Goal: Task Accomplishment & Management: Manage account settings

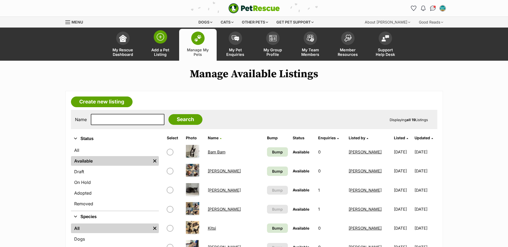
click at [164, 50] on span "Add a Pet Listing" at bounding box center [160, 52] width 24 height 9
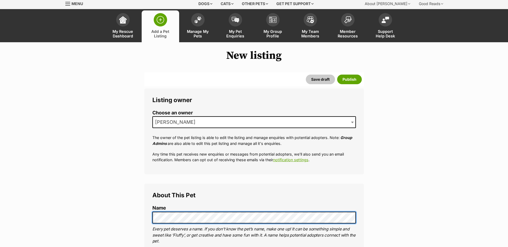
scroll to position [80, 0]
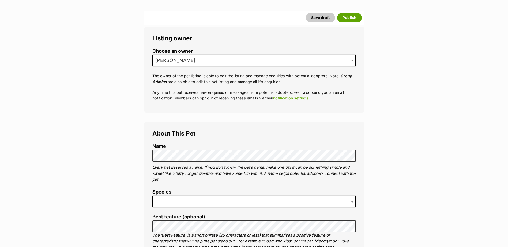
click at [175, 204] on span at bounding box center [253, 202] width 203 height 12
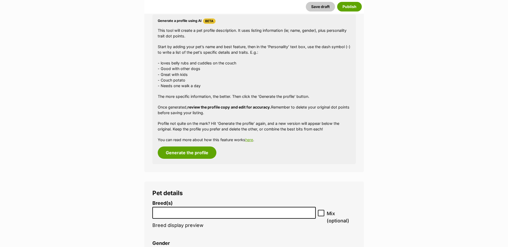
scroll to position [535, 0]
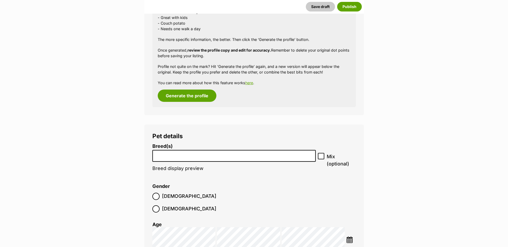
click at [261, 159] on li at bounding box center [234, 156] width 160 height 11
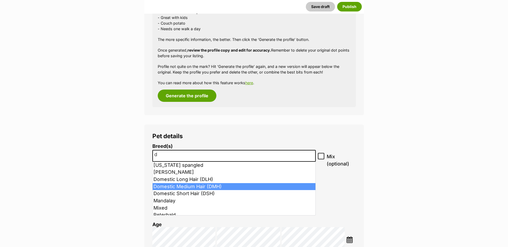
type input "d"
select select "252101"
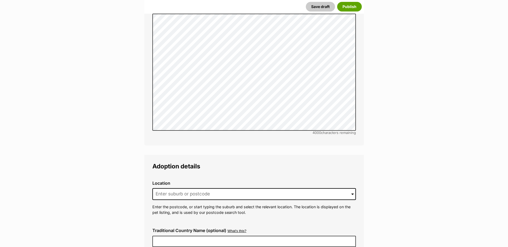
scroll to position [1204, 0]
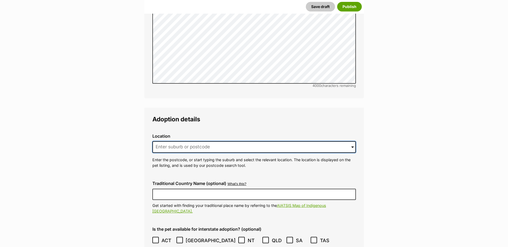
click at [193, 141] on input at bounding box center [253, 147] width 203 height 12
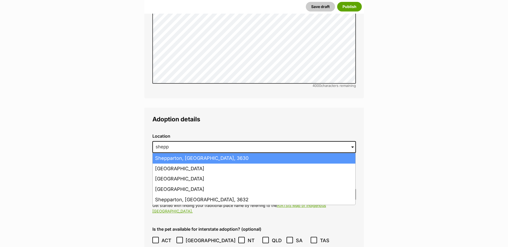
click at [202, 153] on li "Shepparton, Victoria, 3630" at bounding box center [254, 158] width 203 height 10
type input "Shepparton, Victoria, 3630"
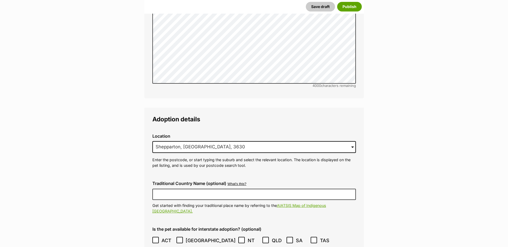
click at [179, 238] on icon at bounding box center [180, 240] width 4 height 4
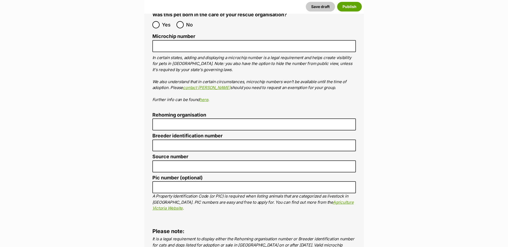
scroll to position [1712, 0]
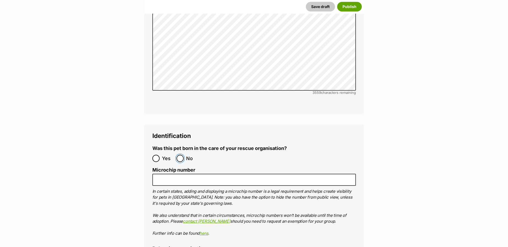
click at [181, 155] on input "No" at bounding box center [179, 158] width 7 height 7
radio input "true"
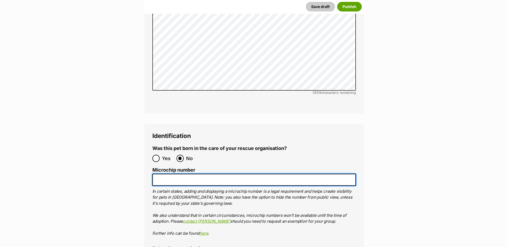
click at [179, 174] on input "Microchip number" at bounding box center [253, 180] width 203 height 12
paste input "956000018324249"
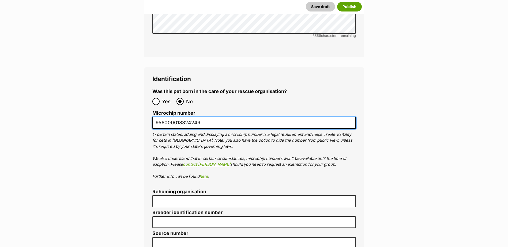
scroll to position [1819, 0]
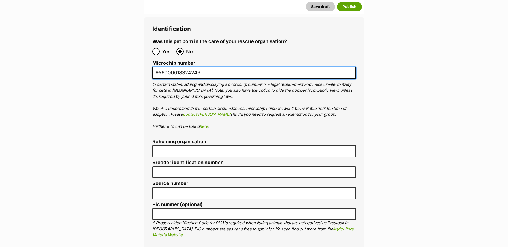
type input "956000018324249"
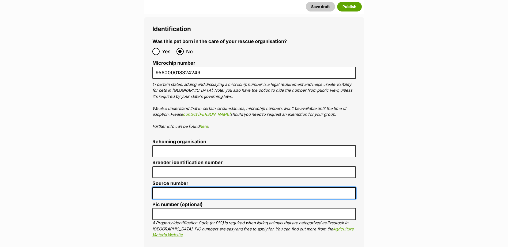
click at [180, 187] on input "Source number" at bounding box center [253, 193] width 203 height 12
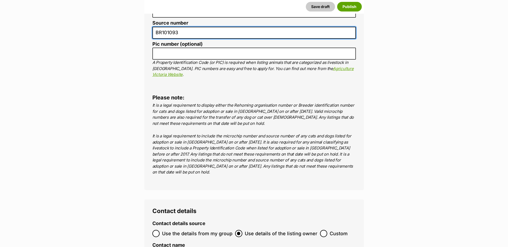
type input "BR101093"
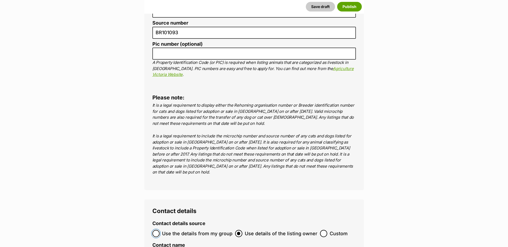
click at [154, 230] on input "Use the details from my group" at bounding box center [155, 233] width 7 height 7
radio input "true"
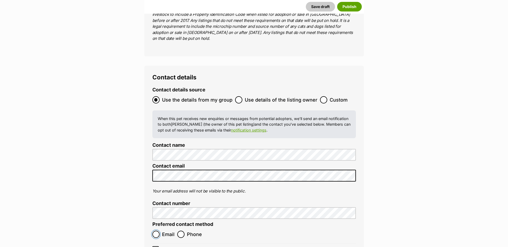
click at [154, 231] on input "Email" at bounding box center [155, 234] width 7 height 7
radio input "true"
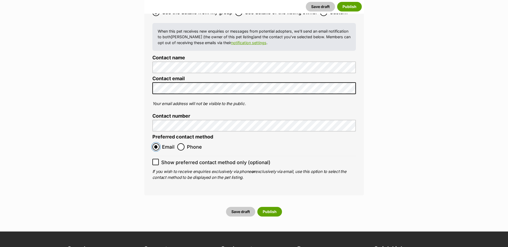
scroll to position [2248, 0]
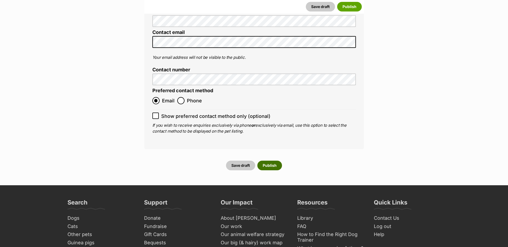
drag, startPoint x: 269, startPoint y: 117, endPoint x: 271, endPoint y: 106, distance: 11.9
click at [269, 161] on button "Publish" at bounding box center [269, 166] width 25 height 10
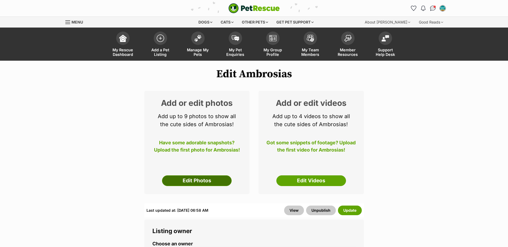
click at [194, 183] on link "Edit Photos" at bounding box center [197, 181] width 70 height 11
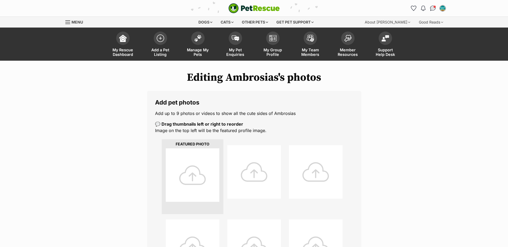
click at [201, 189] on div at bounding box center [193, 175] width 54 height 54
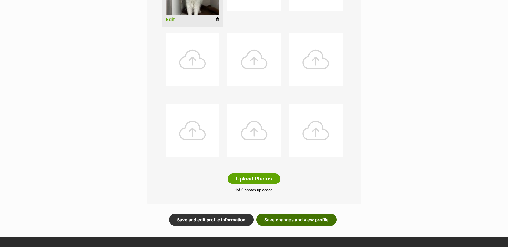
scroll to position [191, 0]
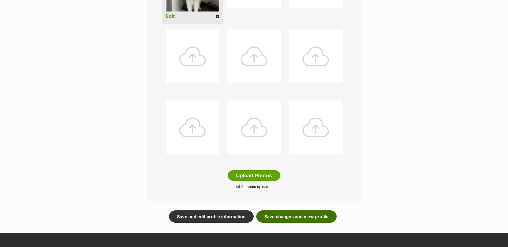
drag, startPoint x: 321, startPoint y: 211, endPoint x: 319, endPoint y: 178, distance: 32.8
click at [321, 211] on link "Save changes and view profile" at bounding box center [296, 217] width 80 height 12
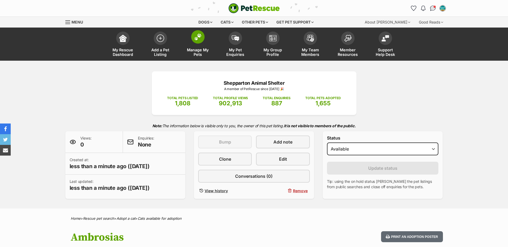
drag, startPoint x: 201, startPoint y: 43, endPoint x: 217, endPoint y: 44, distance: 16.6
click at [201, 43] on link "Manage My Pets" at bounding box center [197, 45] width 37 height 32
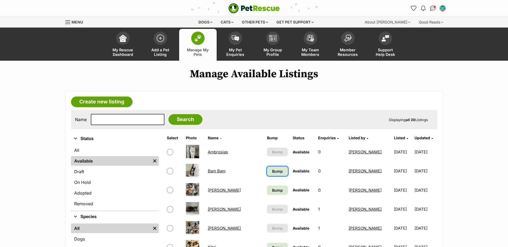
click at [272, 170] on span "Bump" at bounding box center [277, 172] width 11 height 6
click at [272, 192] on span "Bump" at bounding box center [277, 191] width 11 height 6
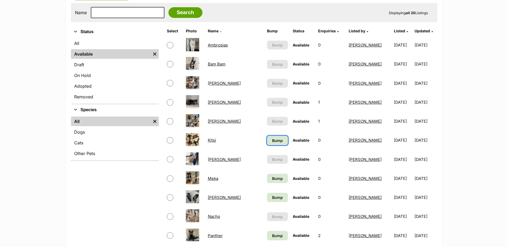
click at [272, 142] on span "Bump" at bounding box center [277, 141] width 11 height 6
click at [272, 178] on span "Bump" at bounding box center [277, 179] width 11 height 6
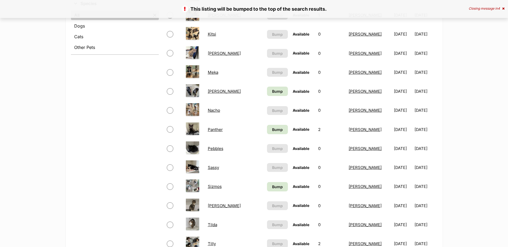
scroll to position [241, 0]
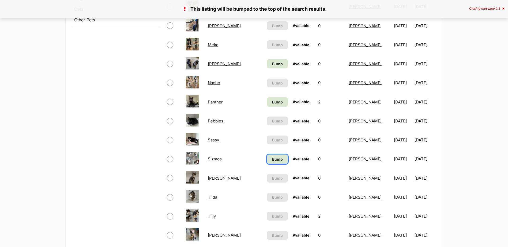
drag, startPoint x: 258, startPoint y: 160, endPoint x: 252, endPoint y: 143, distance: 17.9
click at [272, 160] on span "Bump" at bounding box center [277, 160] width 11 height 6
click at [272, 102] on span "Bump" at bounding box center [277, 102] width 11 height 6
click at [267, 59] on link "Bump" at bounding box center [277, 63] width 21 height 9
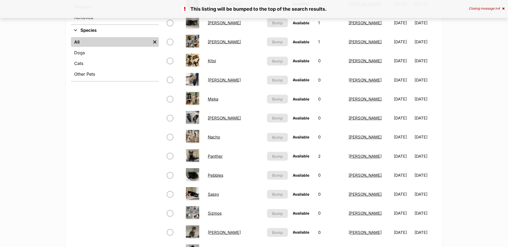
scroll to position [241, 0]
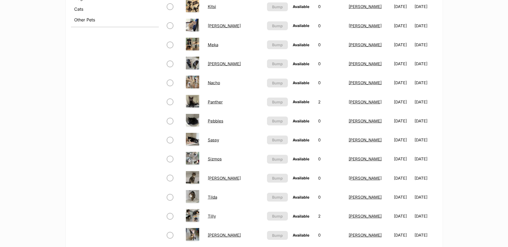
drag, startPoint x: 219, startPoint y: 101, endPoint x: 258, endPoint y: 102, distance: 39.1
click at [219, 101] on link "Panther" at bounding box center [215, 102] width 15 height 5
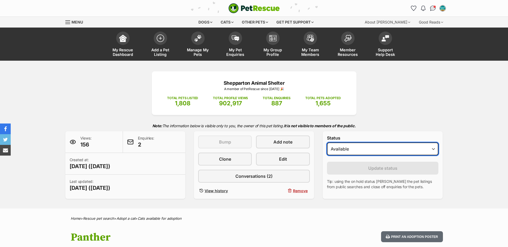
click at [350, 148] on select "Draft - not available as listing has enquires Available On hold Adopted" at bounding box center [383, 149] width 112 height 13
select select "rehomed"
click at [327, 143] on select "Draft - not available as listing has enquires Available On hold Adopted" at bounding box center [383, 149] width 112 height 13
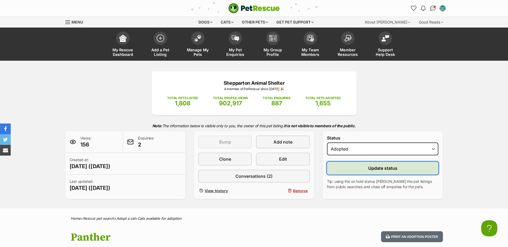
click at [349, 172] on button "Update status" at bounding box center [383, 168] width 112 height 13
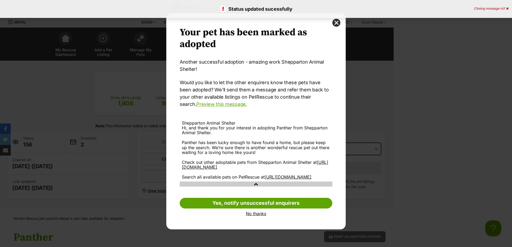
click at [250, 216] on link "No thanks" at bounding box center [256, 213] width 153 height 5
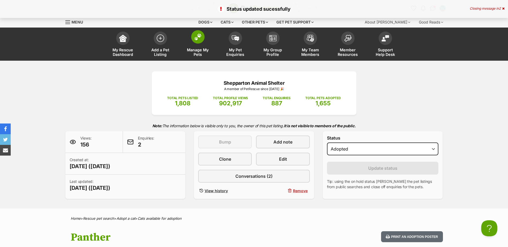
click at [190, 46] on link "Manage My Pets" at bounding box center [197, 45] width 37 height 32
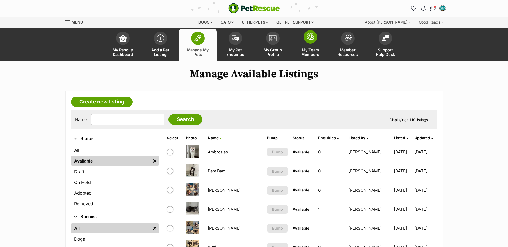
click at [306, 50] on span "My Team Members" at bounding box center [310, 52] width 24 height 9
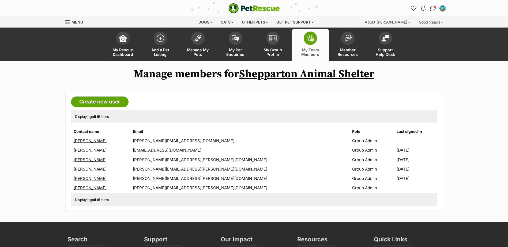
click at [94, 141] on link "[PERSON_NAME]" at bounding box center [90, 140] width 33 height 5
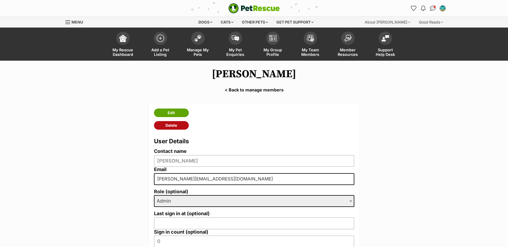
click at [163, 128] on link "Delete" at bounding box center [171, 125] width 35 height 9
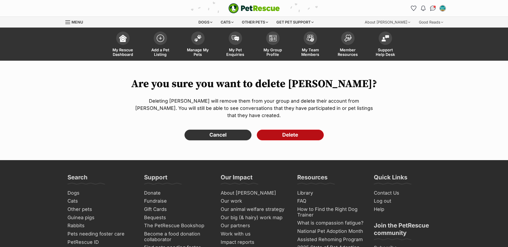
click at [299, 130] on input "Delete" at bounding box center [290, 135] width 67 height 11
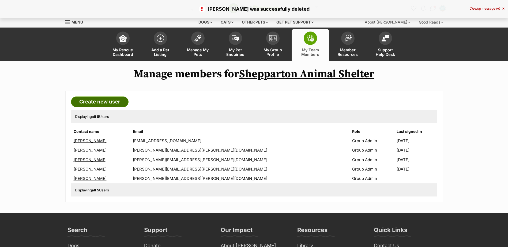
click at [102, 100] on link "Create new user" at bounding box center [100, 102] width 58 height 11
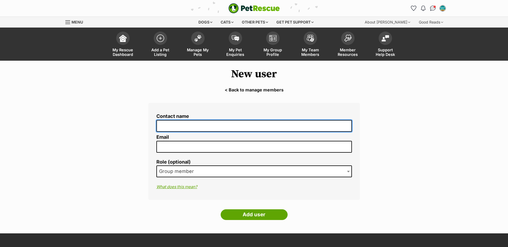
click at [220, 127] on input "Contact name" at bounding box center [253, 126] width 195 height 12
type input "h"
type input "[PERSON_NAME]"
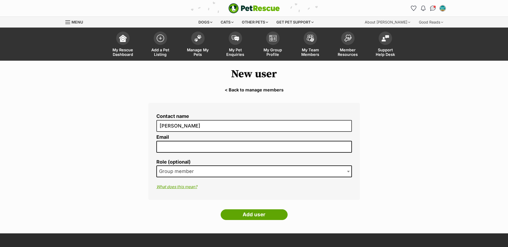
click at [203, 142] on input "Email" at bounding box center [253, 147] width 195 height 12
type input "haylee.sheehey@shepparton.vic.gov.au"
click at [203, 173] on span "Group member" at bounding box center [253, 172] width 195 height 12
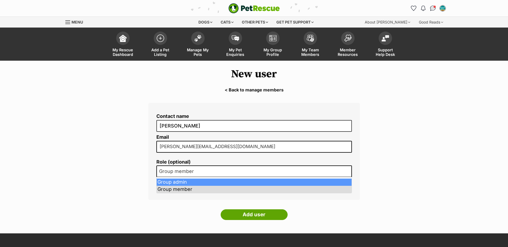
select select "2"
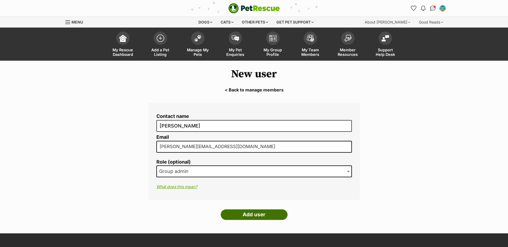
click at [267, 216] on input "Add user" at bounding box center [253, 215] width 67 height 11
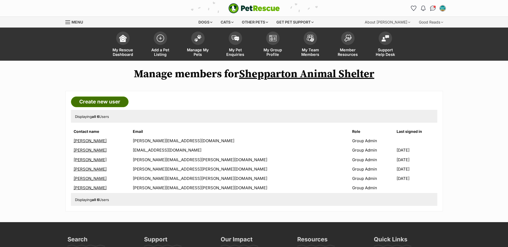
click at [113, 102] on link "Create new user" at bounding box center [100, 102] width 58 height 11
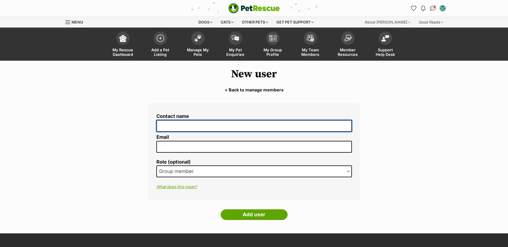
click at [245, 130] on input "Contact name" at bounding box center [253, 126] width 195 height 12
type input "Mya Stevens"
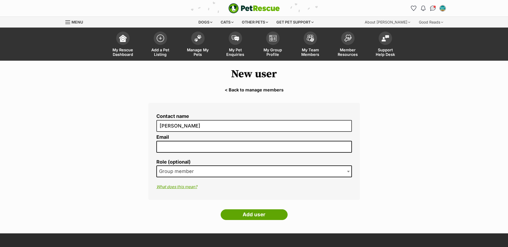
click at [234, 147] on input "Email" at bounding box center [253, 147] width 195 height 12
type input "mya.stevens@shepparton.vic.gov.au"
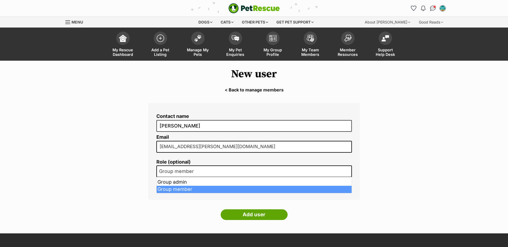
click at [229, 173] on span "Group member" at bounding box center [253, 172] width 195 height 12
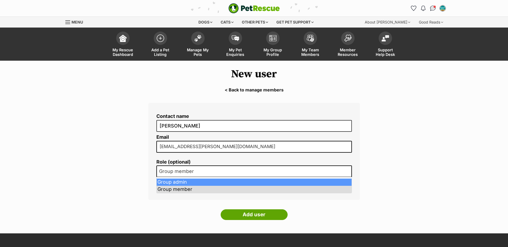
select select "2"
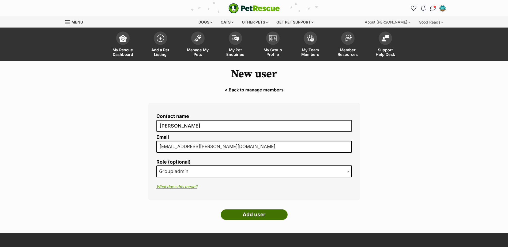
click at [244, 216] on input "Add user" at bounding box center [253, 215] width 67 height 11
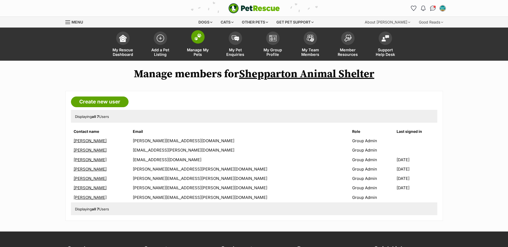
click at [199, 42] on span at bounding box center [197, 36] width 13 height 13
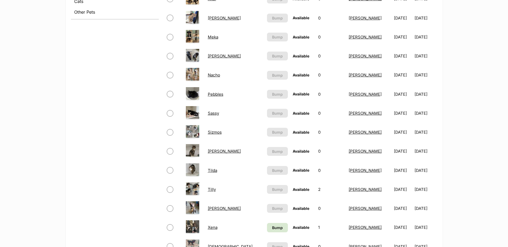
scroll to position [268, 0]
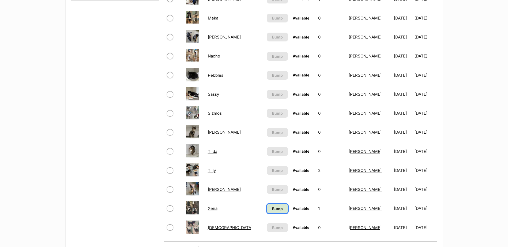
click at [267, 207] on link "Bump" at bounding box center [277, 208] width 21 height 9
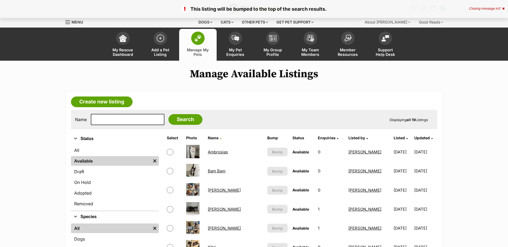
scroll to position [80, 0]
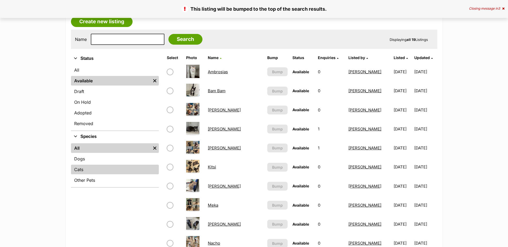
click at [95, 170] on link "Cats" at bounding box center [115, 170] width 88 height 10
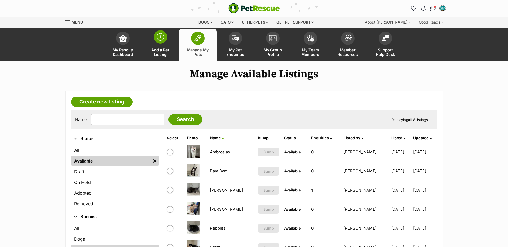
click at [163, 51] on span "Add a Pet Listing" at bounding box center [160, 52] width 24 height 9
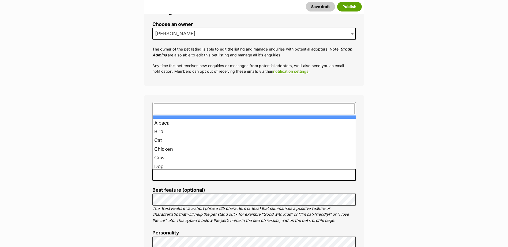
click at [207, 178] on span at bounding box center [253, 175] width 203 height 12
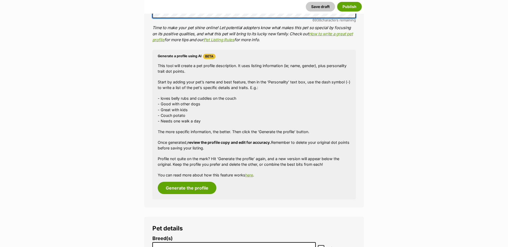
scroll to position [535, 0]
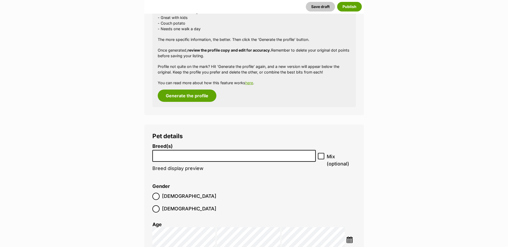
click at [189, 159] on li at bounding box center [234, 156] width 160 height 11
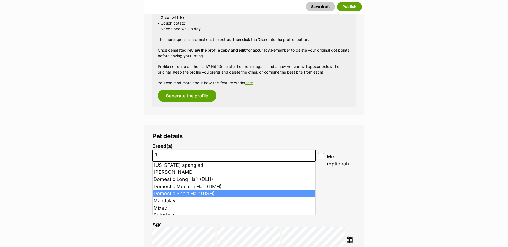
type input "d"
select select "252102"
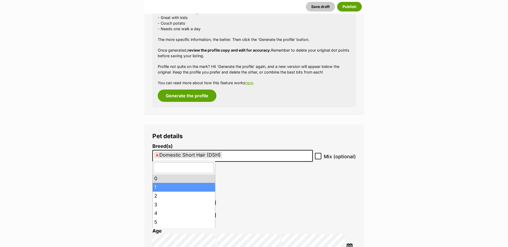
drag, startPoint x: 165, startPoint y: 184, endPoint x: 191, endPoint y: 180, distance: 25.4
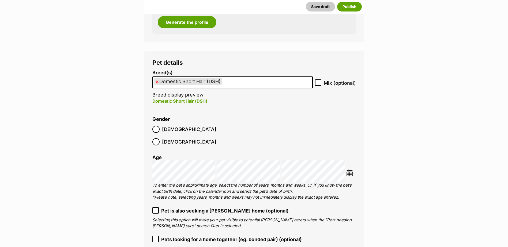
scroll to position [722, 0]
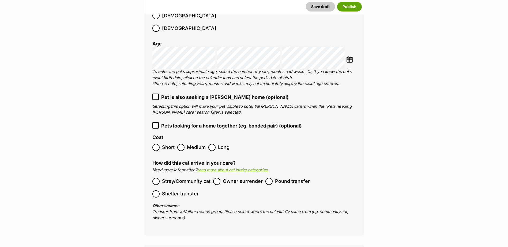
drag, startPoint x: 161, startPoint y: 136, endPoint x: 157, endPoint y: 148, distance: 11.9
click at [161, 144] on label "Short" at bounding box center [163, 147] width 22 height 7
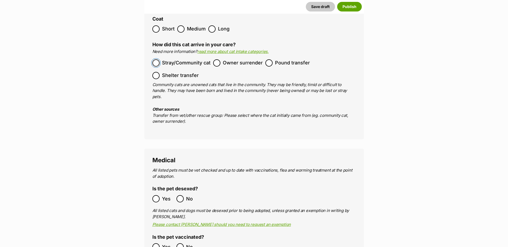
scroll to position [883, 0]
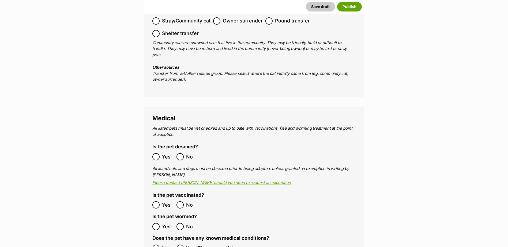
click at [155, 199] on ol "Yes No" at bounding box center [203, 205] width 102 height 13
click at [161, 223] on label "Yes" at bounding box center [162, 226] width 21 height 7
drag, startPoint x: 161, startPoint y: 207, endPoint x: 154, endPoint y: 213, distance: 8.7
click at [154, 220] on ol "Yes No" at bounding box center [203, 226] width 102 height 13
click at [159, 245] on label "No" at bounding box center [162, 248] width 21 height 7
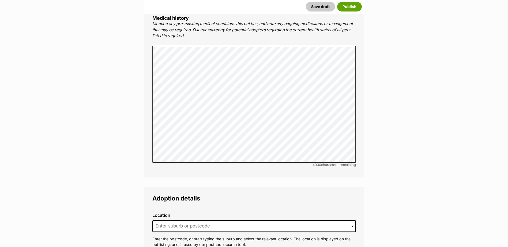
scroll to position [1204, 0]
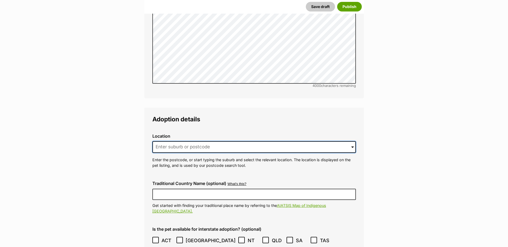
click at [185, 141] on input at bounding box center [253, 147] width 203 height 12
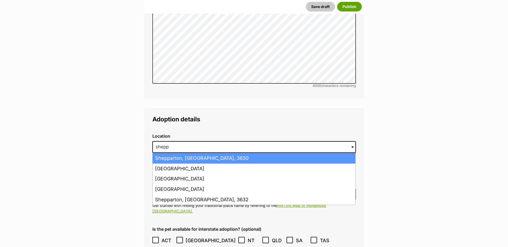
click at [186, 153] on li "Shepparton, Victoria, 3630" at bounding box center [254, 158] width 203 height 10
type input "Shepparton, Victoria, 3630"
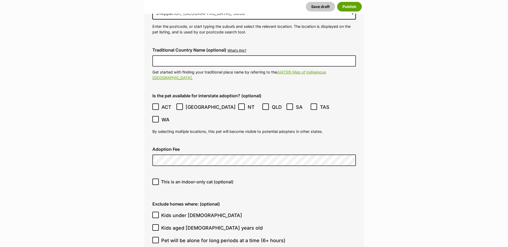
scroll to position [1338, 0]
click at [178, 101] on ol "ACT NSW NT QLD SA TAS VIC WA" at bounding box center [253, 113] width 203 height 25
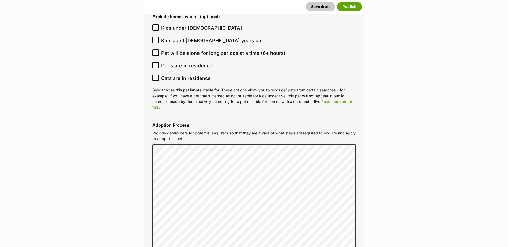
scroll to position [1686, 0]
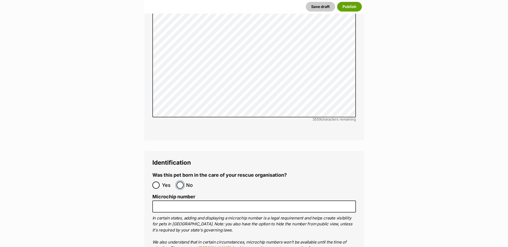
drag, startPoint x: 181, startPoint y: 148, endPoint x: 182, endPoint y: 169, distance: 21.5
click at [181, 182] on input "No" at bounding box center [179, 185] width 7 height 7
radio input "true"
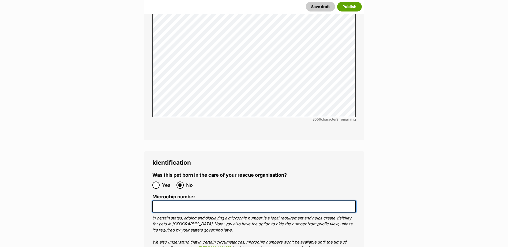
click at [182, 201] on input "Microchip number" at bounding box center [253, 207] width 203 height 12
paste input "956000018349742"
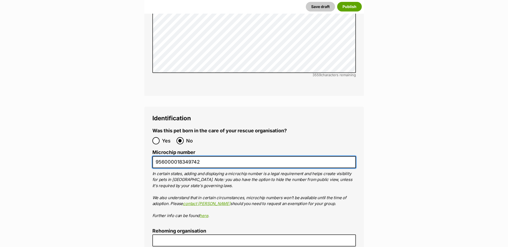
scroll to position [1900, 0]
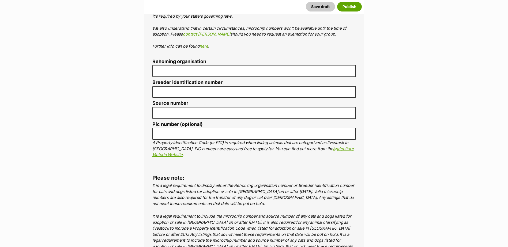
type input "956000018349742"
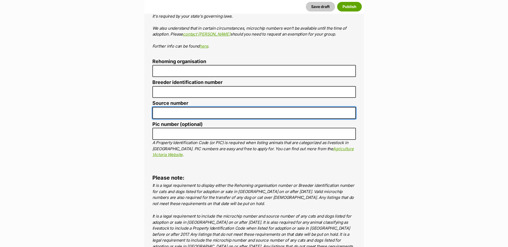
click at [183, 107] on input "Source number" at bounding box center [253, 113] width 203 height 12
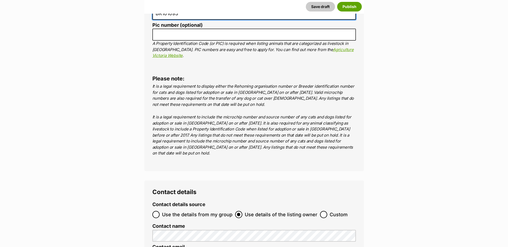
scroll to position [2034, 0]
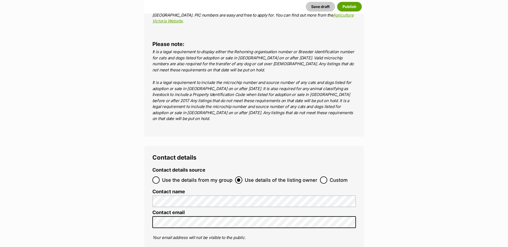
type input "BR101093"
click at [155, 177] on input "Use the details from my group" at bounding box center [155, 180] width 7 height 7
radio input "true"
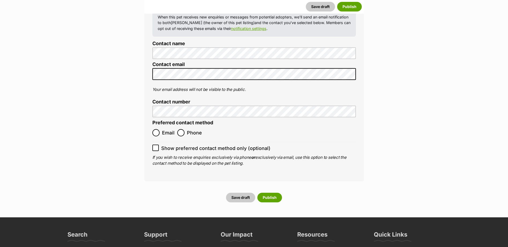
scroll to position [2221, 0]
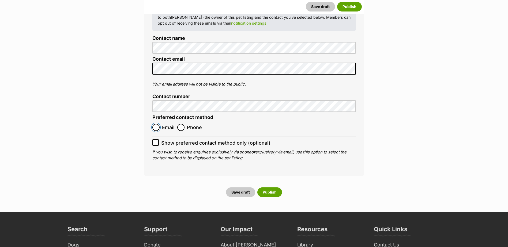
click at [157, 124] on input "Email" at bounding box center [155, 127] width 7 height 7
radio input "true"
drag, startPoint x: 268, startPoint y: 144, endPoint x: 285, endPoint y: 144, distance: 17.4
click at [268, 188] on button "Publish" at bounding box center [269, 193] width 25 height 10
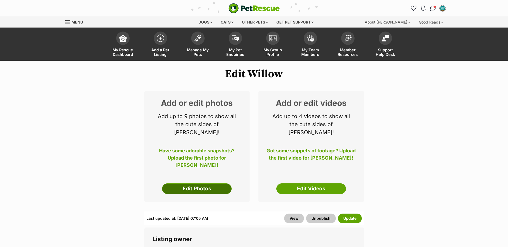
click at [199, 184] on link "Edit Photos" at bounding box center [197, 189] width 70 height 11
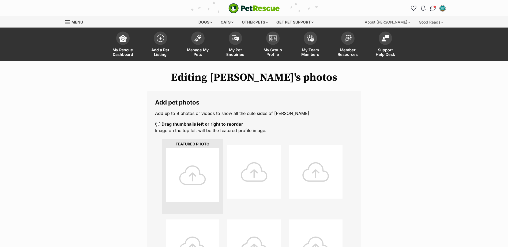
click at [166, 166] on div at bounding box center [193, 175] width 54 height 54
click at [199, 171] on div at bounding box center [193, 175] width 54 height 54
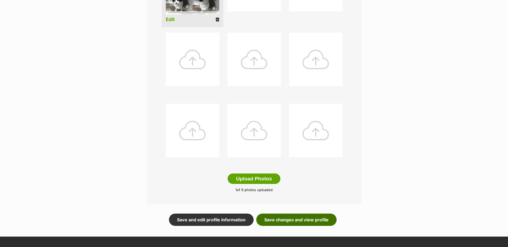
scroll to position [191, 0]
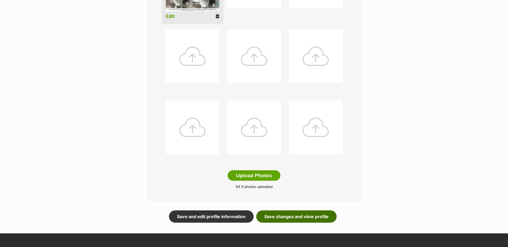
drag, startPoint x: 327, startPoint y: 216, endPoint x: 339, endPoint y: 199, distance: 21.6
click at [327, 216] on link "Save changes and view profile" at bounding box center [296, 217] width 80 height 12
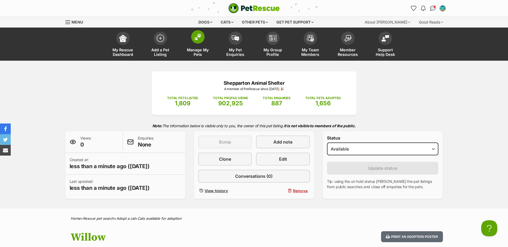
click at [197, 53] on span "Manage My Pets" at bounding box center [198, 52] width 24 height 9
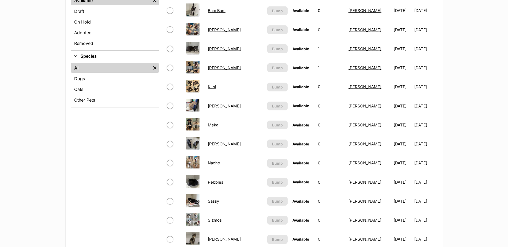
scroll to position [161, 0]
click at [78, 86] on link "Cats" at bounding box center [115, 90] width 88 height 10
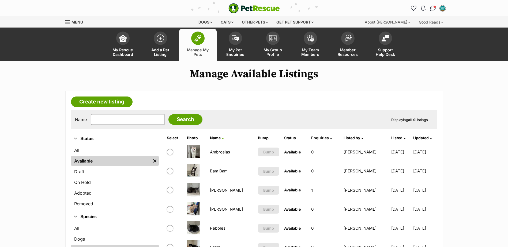
drag, startPoint x: 169, startPoint y: 48, endPoint x: 169, endPoint y: 23, distance: 25.2
click at [169, 48] on span "Add a Pet Listing" at bounding box center [160, 52] width 24 height 9
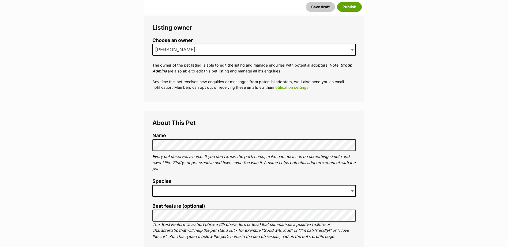
scroll to position [161, 0]
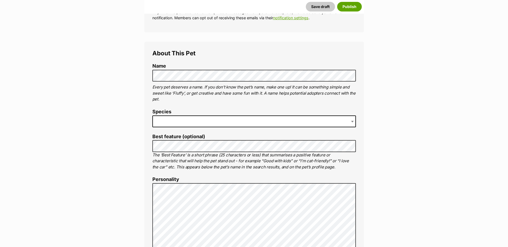
click at [196, 124] on span at bounding box center [253, 122] width 203 height 12
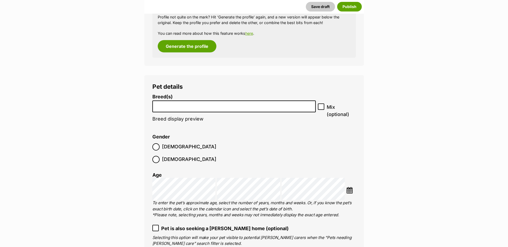
scroll to position [595, 0]
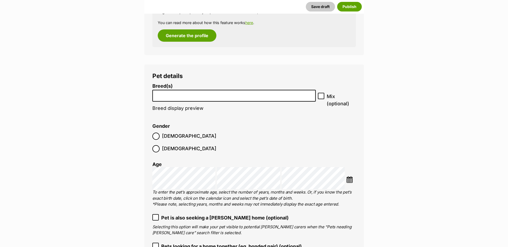
click at [183, 96] on input "search" at bounding box center [234, 95] width 160 height 6
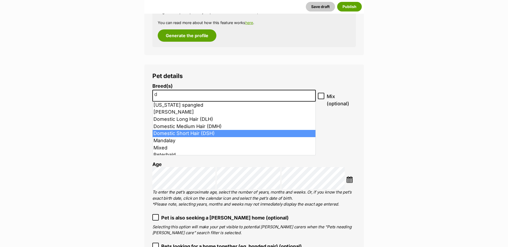
type input "d"
select select "252102"
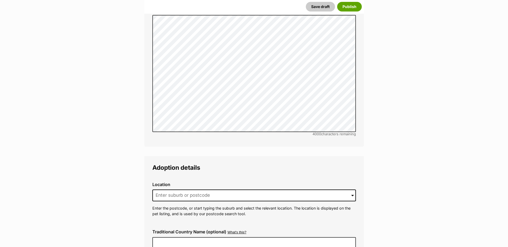
scroll to position [1157, 0]
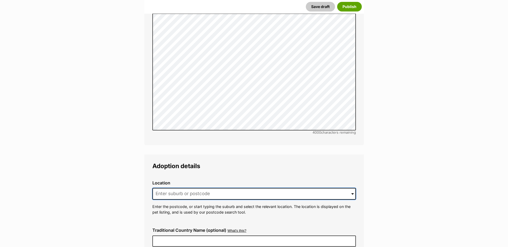
click at [165, 188] on input at bounding box center [253, 194] width 203 height 12
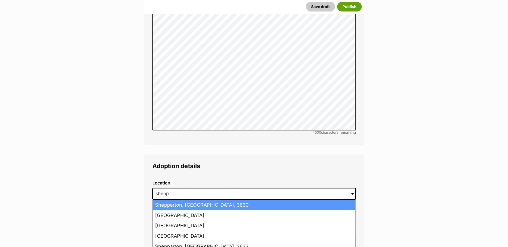
click at [171, 200] on li "Shepparton, Victoria, 3630" at bounding box center [254, 205] width 203 height 10
type input "Shepparton, Victoria, 3630"
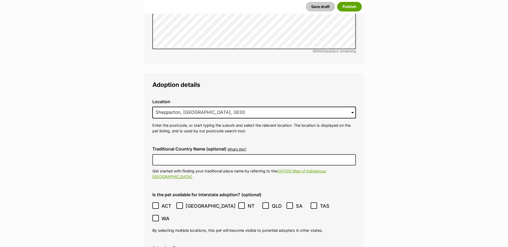
scroll to position [1291, 0]
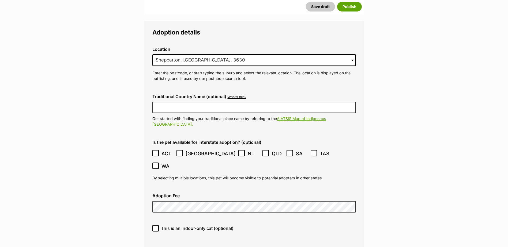
click at [180, 150] on span at bounding box center [179, 153] width 7 height 7
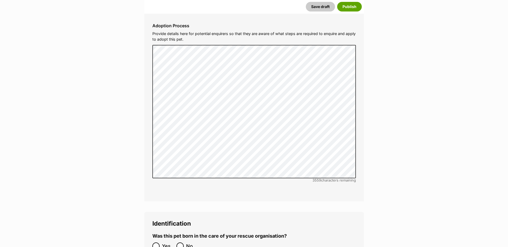
scroll to position [1692, 0]
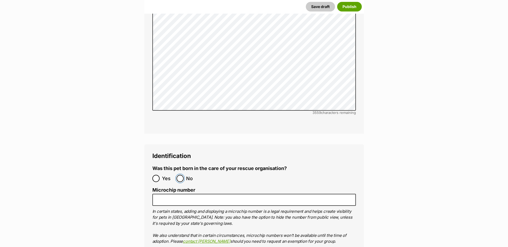
click at [180, 175] on input "No" at bounding box center [179, 178] width 7 height 7
radio input "true"
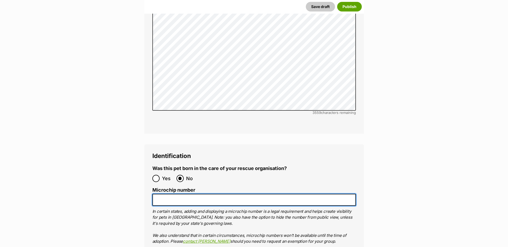
click at [173, 194] on input "Microchip number" at bounding box center [253, 200] width 203 height 12
paste input "956000018345187"
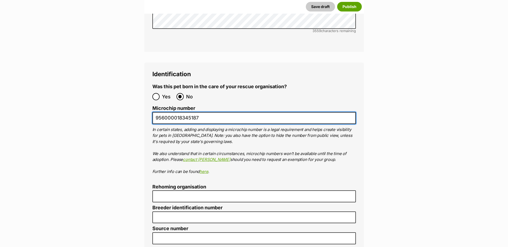
scroll to position [1853, 0]
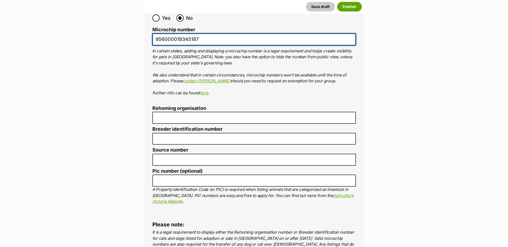
type input "956000018345187"
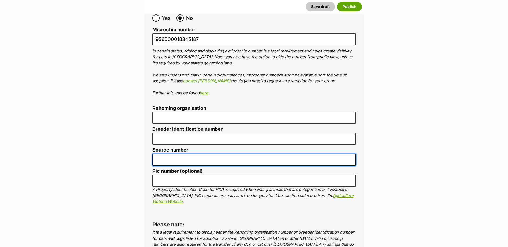
click at [186, 154] on input "Source number" at bounding box center [253, 160] width 203 height 12
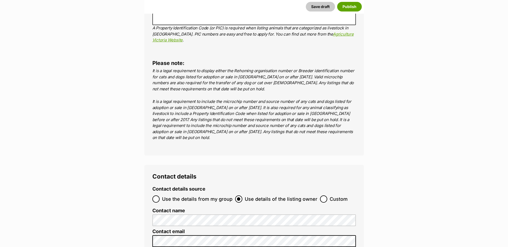
scroll to position [2040, 0]
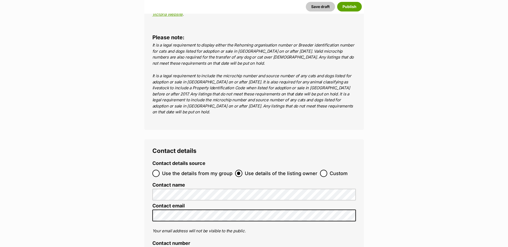
type input "BR101093"
click at [152, 170] on input "Use the details from my group" at bounding box center [155, 173] width 7 height 7
radio input "true"
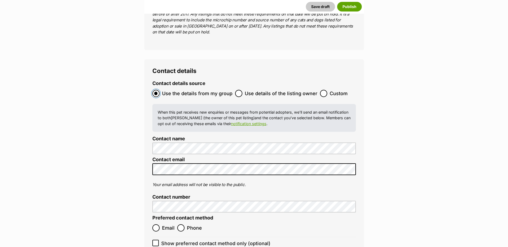
scroll to position [2174, 0]
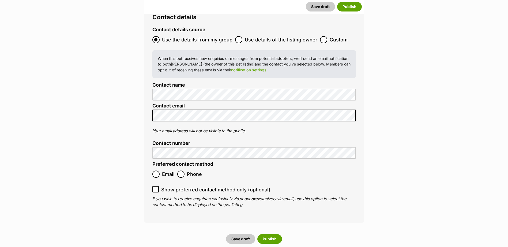
click at [158, 168] on ol "Email Phone" at bounding box center [203, 174] width 102 height 13
click at [157, 171] on input "Email" at bounding box center [155, 174] width 7 height 7
radio input "true"
click at [277, 234] on button "Publish" at bounding box center [269, 239] width 25 height 10
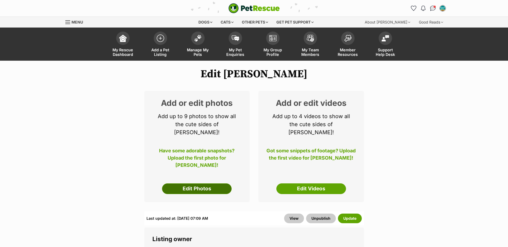
click at [207, 184] on link "Edit Photos" at bounding box center [197, 189] width 70 height 11
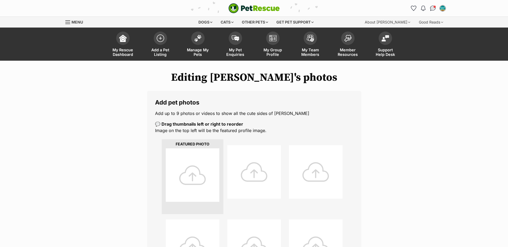
click at [204, 170] on div at bounding box center [193, 175] width 54 height 54
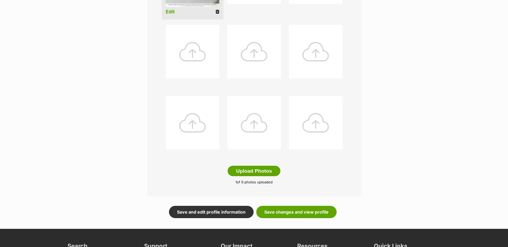
scroll to position [271, 0]
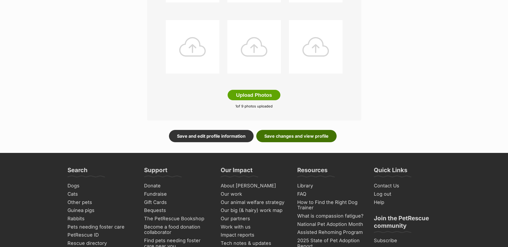
drag, startPoint x: 307, startPoint y: 132, endPoint x: 350, endPoint y: 130, distance: 43.7
click at [307, 132] on link "Save changes and view profile" at bounding box center [296, 136] width 80 height 12
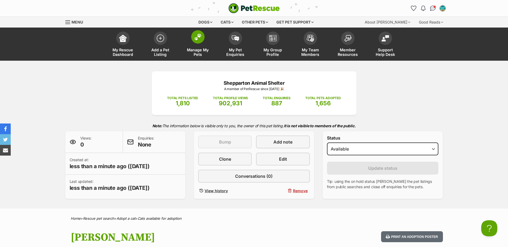
click at [201, 45] on link "Manage My Pets" at bounding box center [197, 45] width 37 height 32
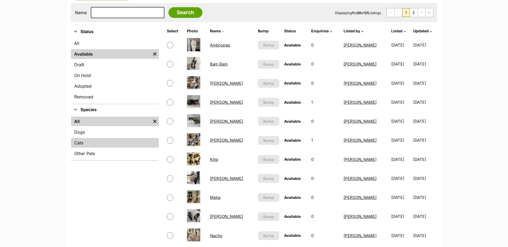
click at [89, 142] on link "Cats" at bounding box center [115, 143] width 88 height 10
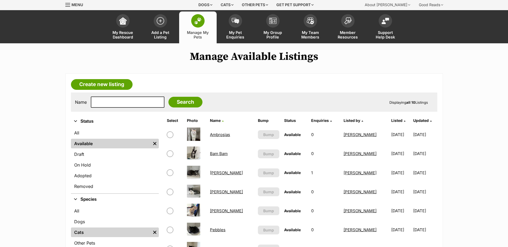
scroll to position [27, 0]
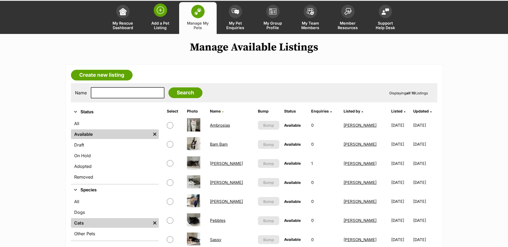
click at [156, 12] on span at bounding box center [160, 9] width 13 height 13
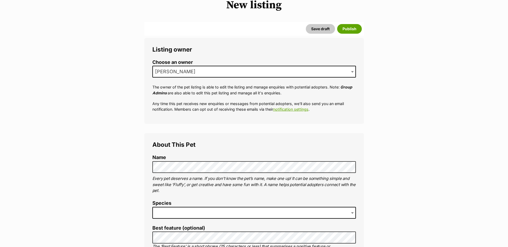
scroll to position [134, 0]
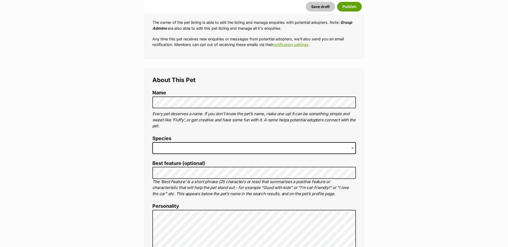
click at [176, 146] on span at bounding box center [253, 148] width 203 height 12
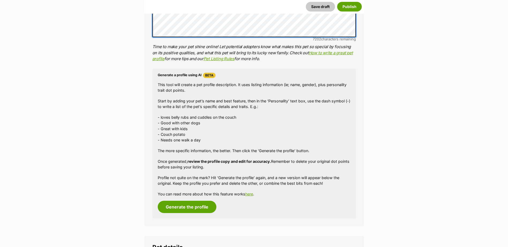
scroll to position [531, 0]
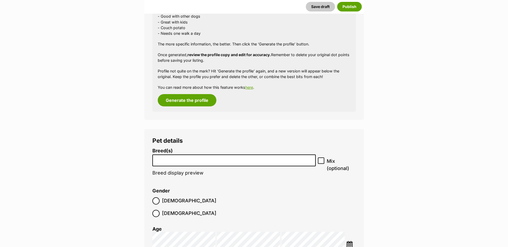
click at [212, 165] on li at bounding box center [234, 160] width 160 height 11
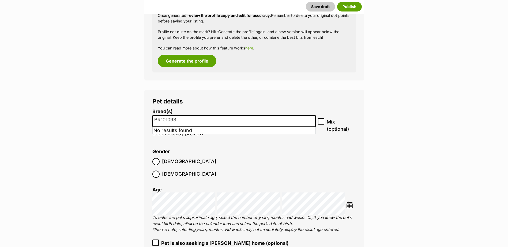
scroll to position [611, 0]
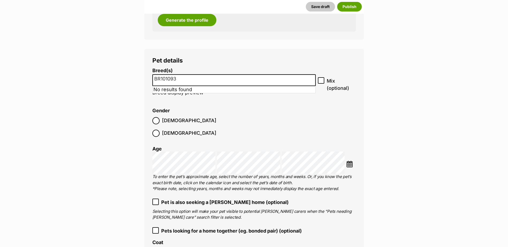
drag, startPoint x: 116, startPoint y: 80, endPoint x: 54, endPoint y: 56, distance: 66.6
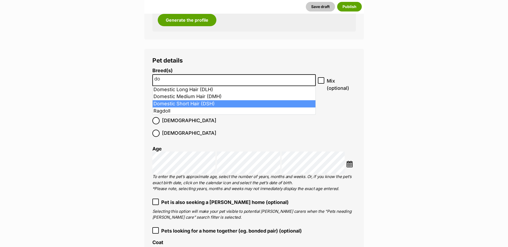
type input "do"
select select "252102"
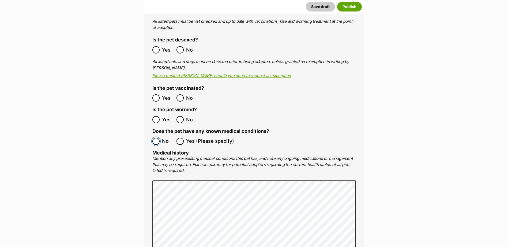
scroll to position [1092, 0]
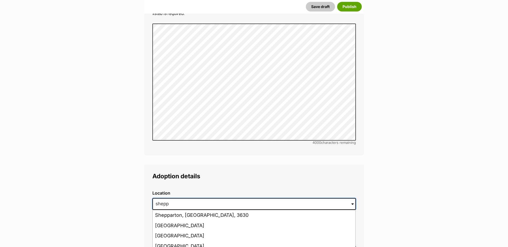
scroll to position [1226, 0]
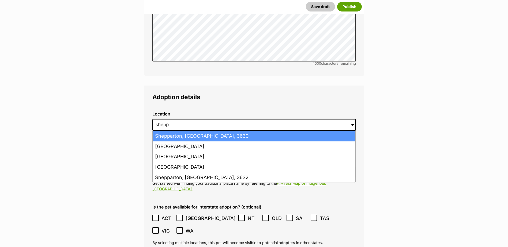
click at [191, 131] on li "Shepparton, Victoria, 3630" at bounding box center [254, 136] width 203 height 10
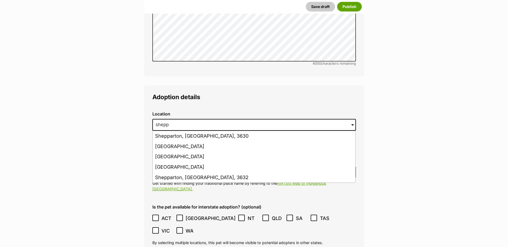
type input "Shepparton, Victoria, 3630"
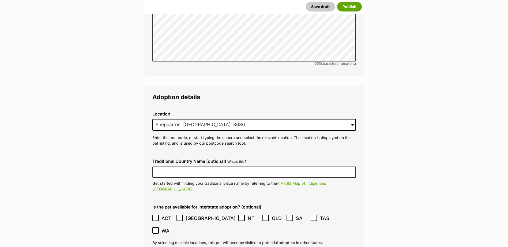
drag, startPoint x: 179, startPoint y: 193, endPoint x: 176, endPoint y: 227, distance: 34.6
click at [179, 216] on icon at bounding box center [180, 218] width 4 height 4
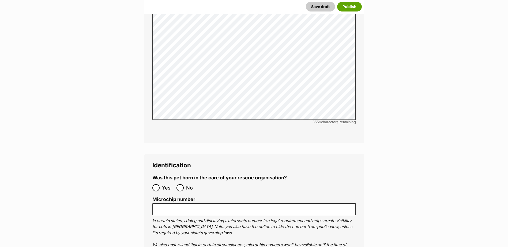
scroll to position [1708, 0]
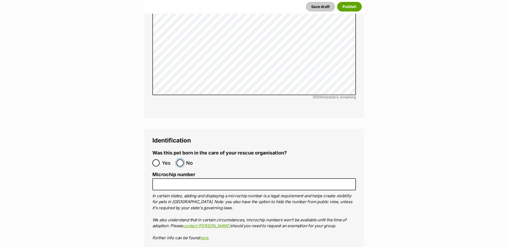
drag, startPoint x: 182, startPoint y: 127, endPoint x: 177, endPoint y: 154, distance: 27.5
click at [182, 159] on input "No" at bounding box center [179, 162] width 7 height 7
radio input "true"
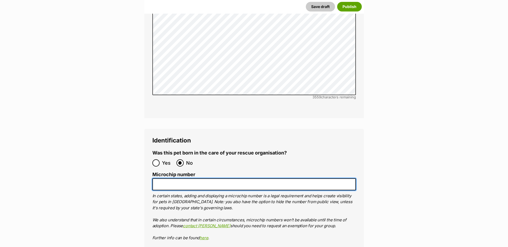
click at [176, 178] on input "Microchip number" at bounding box center [253, 184] width 203 height 12
paste input "956000017356566"
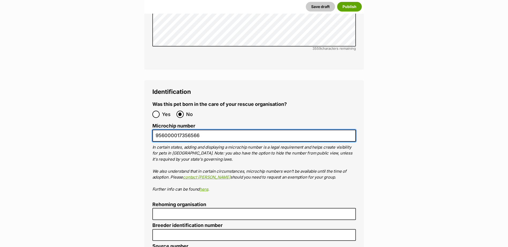
scroll to position [1895, 0]
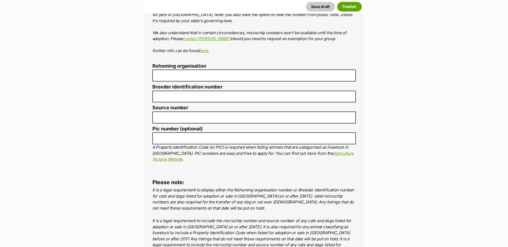
type input "956000017356566"
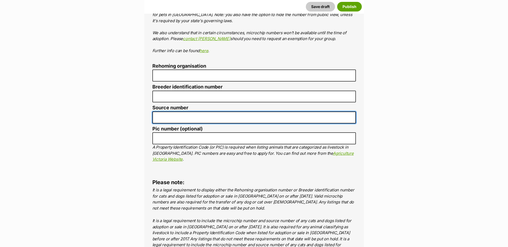
click at [186, 112] on input "Source number" at bounding box center [253, 118] width 203 height 12
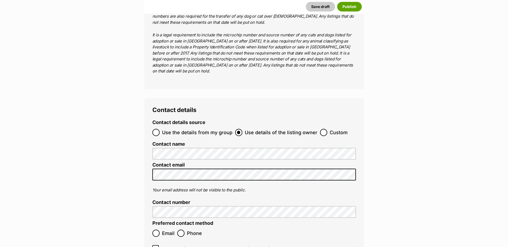
scroll to position [2136, 0]
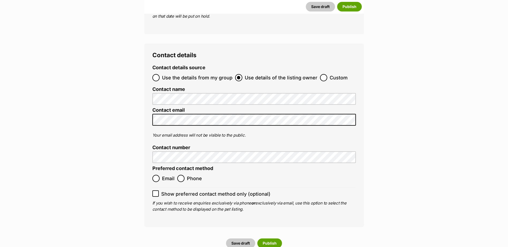
type input "BR101093"
click at [157, 65] on label "Contact details source" at bounding box center [178, 68] width 53 height 6
click at [156, 74] on input "Use the details from my group" at bounding box center [155, 77] width 7 height 7
radio input "true"
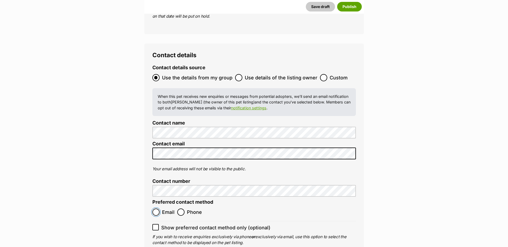
drag, startPoint x: 156, startPoint y: 164, endPoint x: 278, endPoint y: 224, distance: 135.9
click at [156, 209] on input "Email" at bounding box center [155, 212] width 7 height 7
radio input "true"
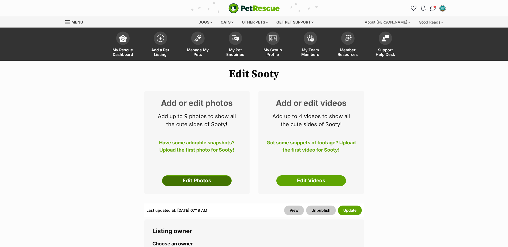
click at [195, 180] on link "Edit Photos" at bounding box center [197, 181] width 70 height 11
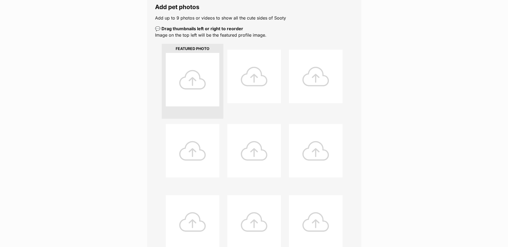
scroll to position [134, 0]
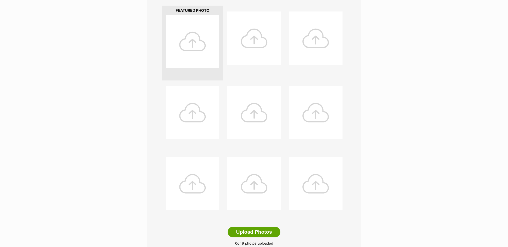
click at [181, 42] on div at bounding box center [193, 42] width 54 height 54
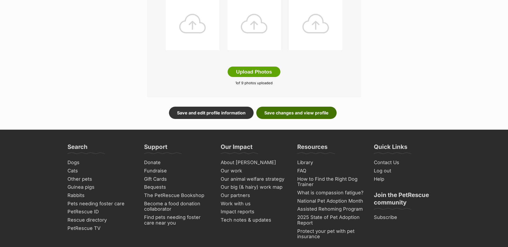
scroll to position [301, 0]
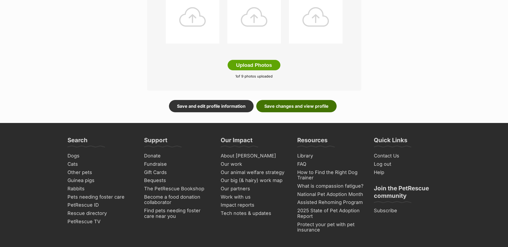
drag, startPoint x: 297, startPoint y: 106, endPoint x: 327, endPoint y: 102, distance: 29.6
click at [297, 106] on link "Save changes and view profile" at bounding box center [296, 106] width 80 height 12
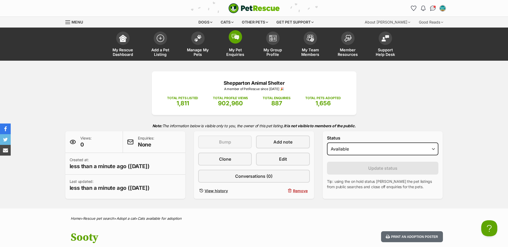
drag, startPoint x: 200, startPoint y: 47, endPoint x: 228, endPoint y: 50, distance: 27.7
click at [200, 47] on link "Manage My Pets" at bounding box center [197, 45] width 37 height 32
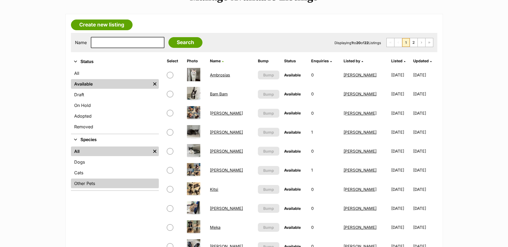
scroll to position [80, 0]
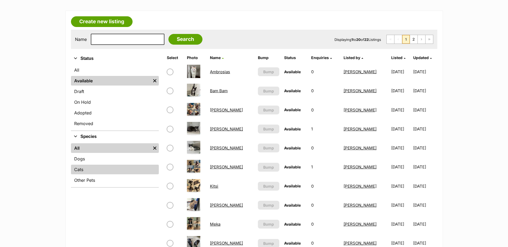
click at [91, 168] on link "Cats" at bounding box center [115, 170] width 88 height 10
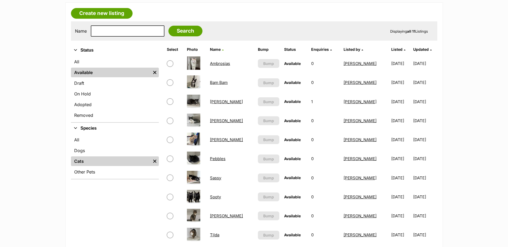
scroll to position [134, 0]
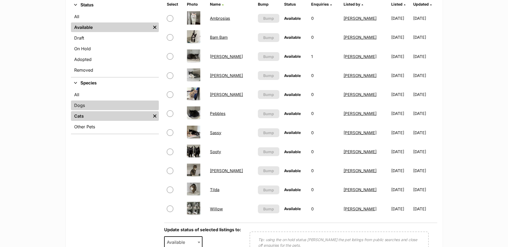
click at [80, 103] on link "Dogs" at bounding box center [115, 106] width 88 height 10
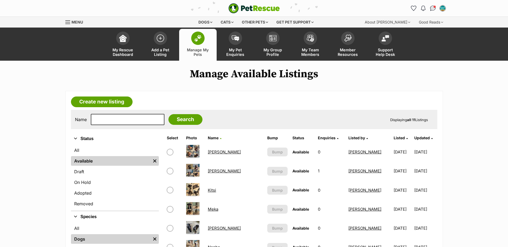
drag, startPoint x: 215, startPoint y: 152, endPoint x: 230, endPoint y: 151, distance: 15.8
click at [215, 152] on link "[PERSON_NAME]" at bounding box center [224, 152] width 33 height 5
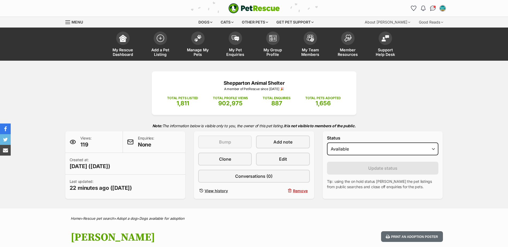
select select "on_hold"
click at [327, 143] on select "Draft Available On hold Adopted" at bounding box center [383, 149] width 112 height 13
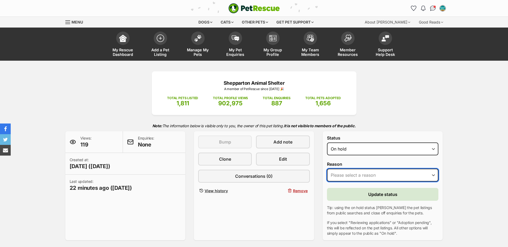
click at [351, 174] on select "Please select a reason Medical reasons Reviewing applications Adoption pending …" at bounding box center [383, 175] width 112 height 13
select select "reviewing_applications"
click at [327, 169] on select "Please select a reason Medical reasons Reviewing applications Adoption pending …" at bounding box center [383, 175] width 112 height 13
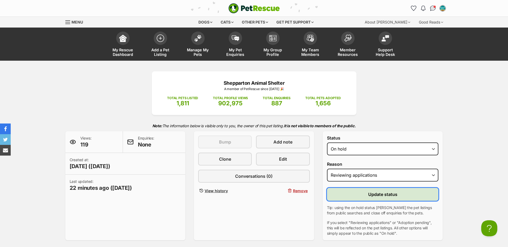
click at [352, 195] on button "Update status" at bounding box center [383, 194] width 112 height 13
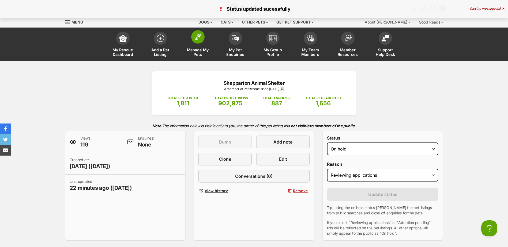
click at [200, 54] on span "Manage My Pets" at bounding box center [198, 52] width 24 height 9
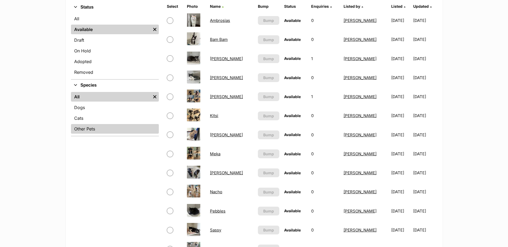
scroll to position [134, 0]
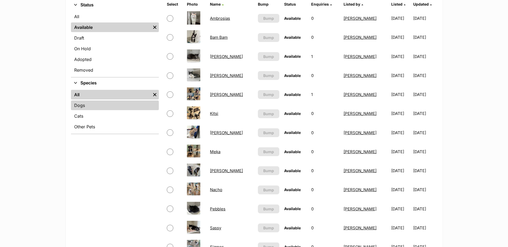
click at [78, 108] on link "Dogs" at bounding box center [115, 106] width 88 height 10
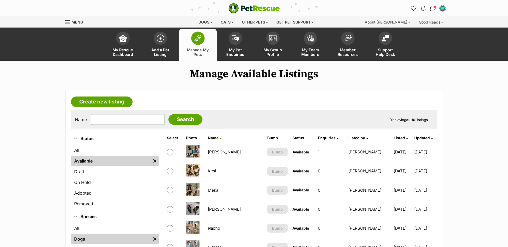
click at [218, 153] on link "[PERSON_NAME]" at bounding box center [224, 152] width 33 height 5
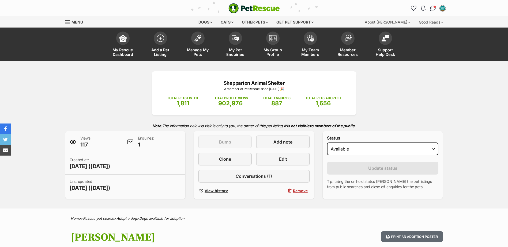
select select "on_hold"
click at [327, 143] on select "Draft - not available as listing has enquires Available On hold Adopted" at bounding box center [383, 149] width 112 height 13
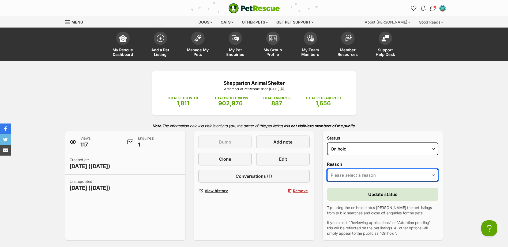
drag, startPoint x: 352, startPoint y: 175, endPoint x: 351, endPoint y: 178, distance: 2.8
click at [352, 175] on select "Please select a reason Medical reasons Reviewing applications Adoption pending …" at bounding box center [383, 175] width 112 height 13
select select "reviewing_applications"
click at [327, 169] on select "Please select a reason Medical reasons Reviewing applications Adoption pending …" at bounding box center [383, 175] width 112 height 13
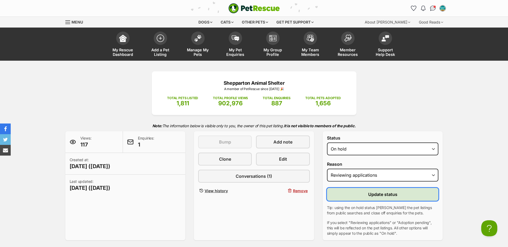
click at [354, 193] on button "Update status" at bounding box center [383, 194] width 112 height 13
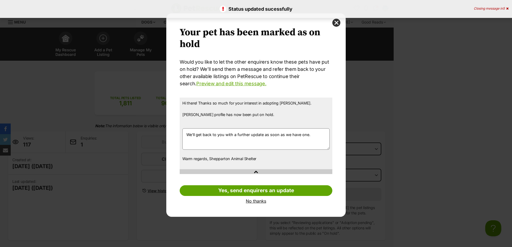
click at [260, 201] on link "No thanks" at bounding box center [256, 201] width 153 height 5
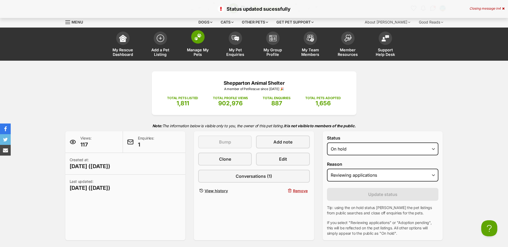
click at [205, 48] on span "Manage My Pets" at bounding box center [198, 52] width 24 height 9
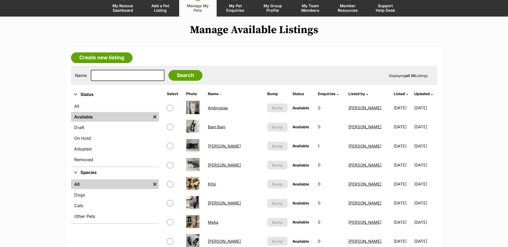
scroll to position [134, 0]
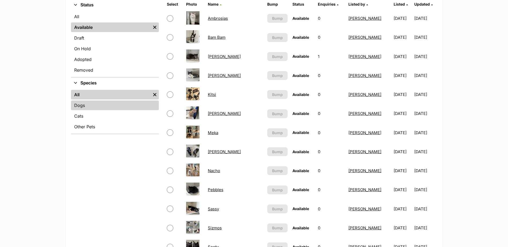
click at [82, 107] on link "Dogs" at bounding box center [115, 106] width 88 height 10
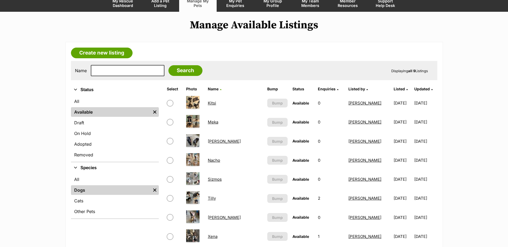
scroll to position [54, 0]
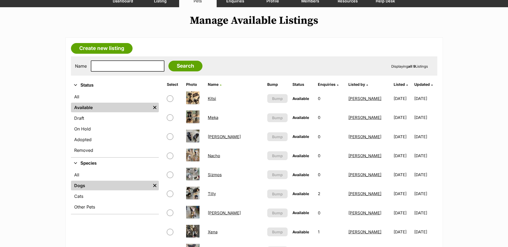
drag, startPoint x: 216, startPoint y: 134, endPoint x: 220, endPoint y: 134, distance: 3.7
click at [216, 134] on link "[PERSON_NAME]" at bounding box center [224, 136] width 33 height 5
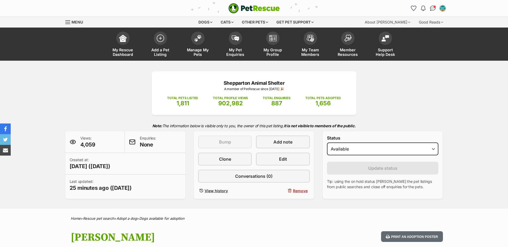
select select "on_hold"
click at [327, 143] on select "Draft Available On hold Adopted" at bounding box center [383, 149] width 112 height 13
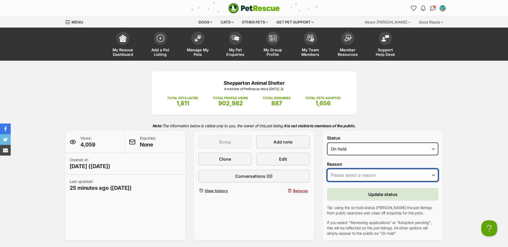
drag, startPoint x: 378, startPoint y: 174, endPoint x: 378, endPoint y: 177, distance: 3.0
click at [378, 174] on select "Please select a reason Medical reasons Reviewing applications Adoption pending …" at bounding box center [383, 175] width 112 height 13
select select "reviewing_applications"
click at [327, 169] on select "Please select a reason Medical reasons Reviewing applications Adoption pending …" at bounding box center [383, 175] width 112 height 13
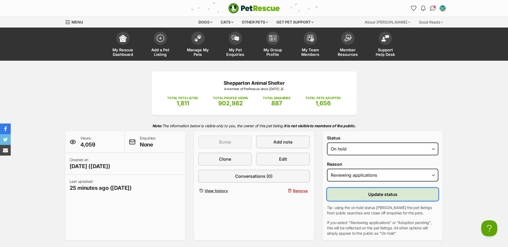
click at [359, 196] on button "Update status" at bounding box center [383, 194] width 112 height 13
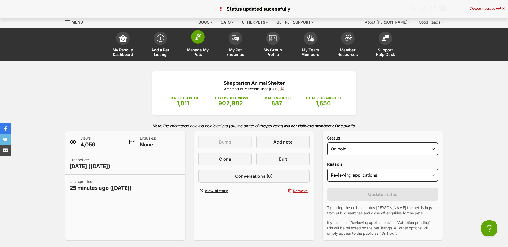
click at [199, 45] on link "Manage My Pets" at bounding box center [197, 45] width 37 height 32
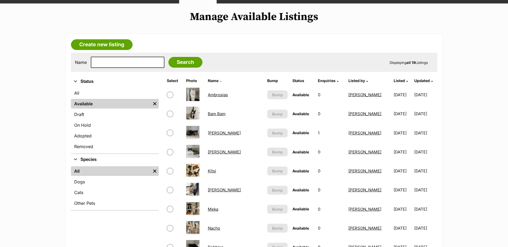
scroll to position [134, 0]
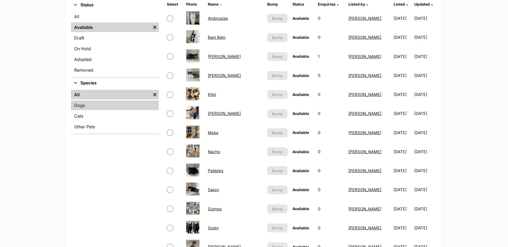
click at [106, 107] on link "Dogs" at bounding box center [115, 106] width 88 height 10
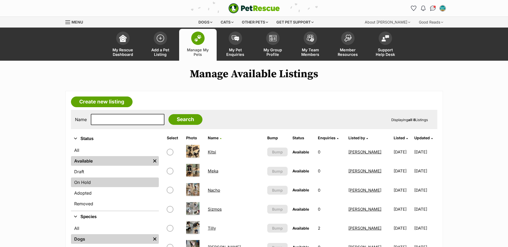
click at [90, 185] on link "On Hold" at bounding box center [115, 183] width 88 height 10
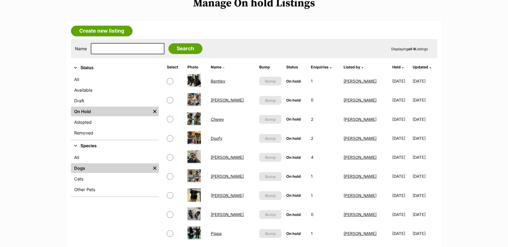
scroll to position [80, 0]
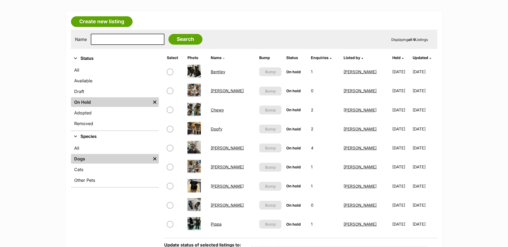
click at [224, 73] on link "Bentley" at bounding box center [218, 71] width 14 height 5
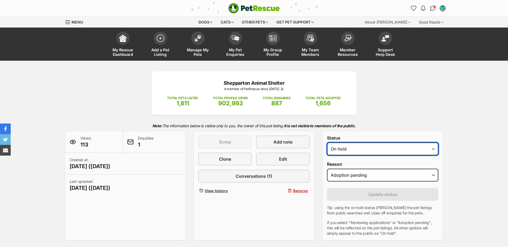
click at [344, 147] on select "Draft - not available as listing has enquires Available On hold Adopted" at bounding box center [383, 149] width 112 height 13
select select "rehomed"
click at [327, 143] on select "Draft - not available as listing has enquires Available On hold Adopted" at bounding box center [383, 149] width 112 height 13
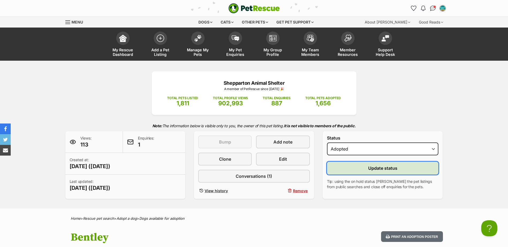
click at [349, 173] on button "Update status" at bounding box center [383, 168] width 112 height 13
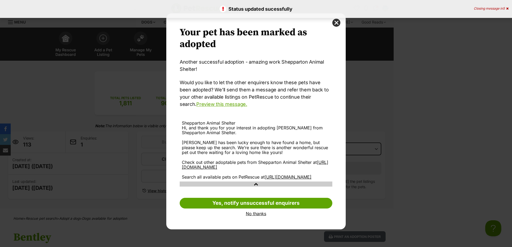
click at [252, 216] on link "No thanks" at bounding box center [256, 213] width 153 height 5
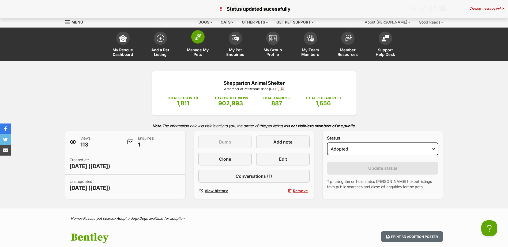
click at [194, 39] on img at bounding box center [197, 36] width 7 height 7
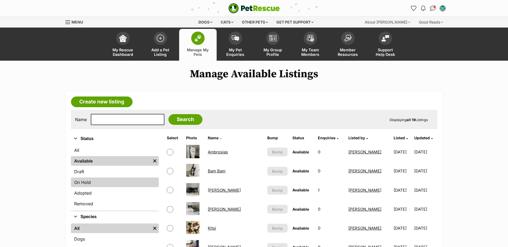
click at [100, 186] on link "On Hold" at bounding box center [115, 183] width 88 height 10
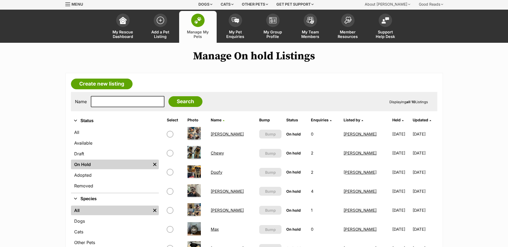
scroll to position [27, 0]
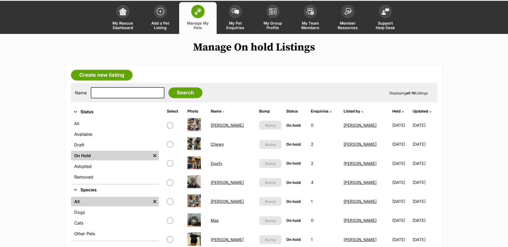
click at [220, 165] on link "Doofy" at bounding box center [217, 163] width 12 height 5
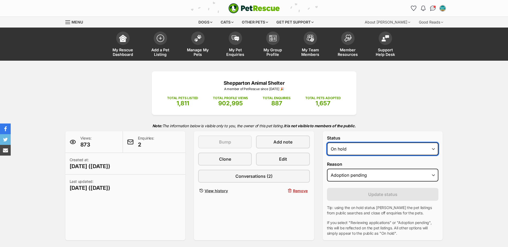
drag, startPoint x: 351, startPoint y: 151, endPoint x: 351, endPoint y: 155, distance: 3.7
click at [351, 151] on select "Draft - not available as listing has enquires Available On hold Adopted" at bounding box center [383, 149] width 112 height 13
select select "rehomed"
click at [327, 143] on select "Draft - not available as listing has enquires Available On hold Adopted" at bounding box center [383, 149] width 112 height 13
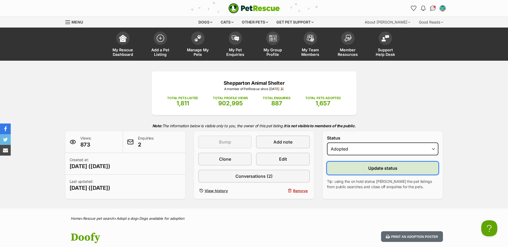
click at [349, 174] on button "Update status" at bounding box center [383, 168] width 112 height 13
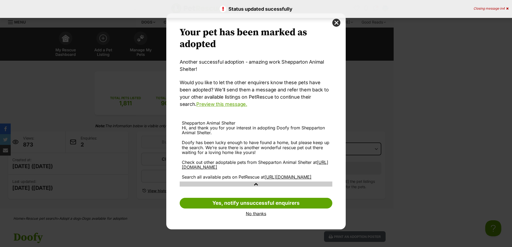
click at [264, 216] on link "No thanks" at bounding box center [256, 213] width 153 height 5
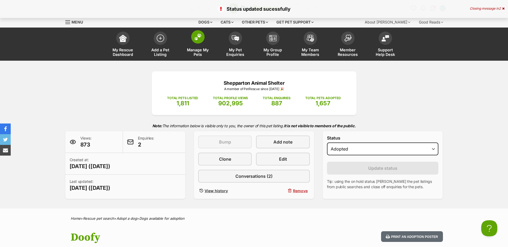
click at [192, 41] on link "Manage My Pets" at bounding box center [197, 45] width 37 height 32
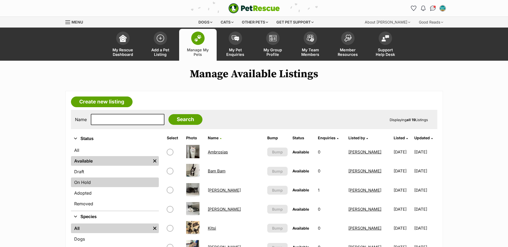
click at [92, 184] on link "On Hold" at bounding box center [115, 183] width 88 height 10
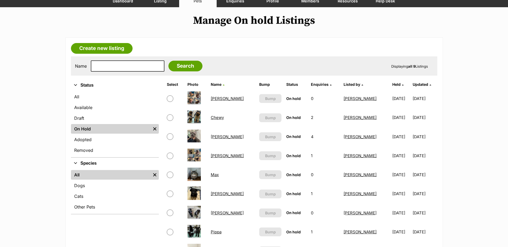
scroll to position [80, 0]
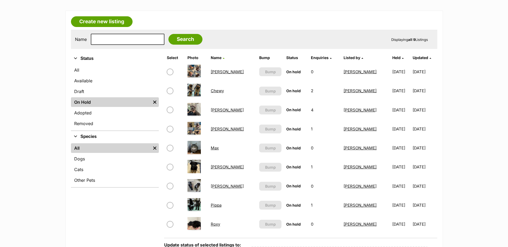
click at [214, 166] on link "[PERSON_NAME]" at bounding box center [227, 167] width 33 height 5
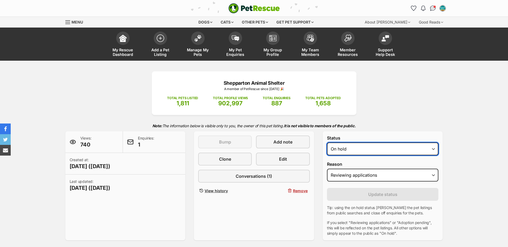
drag, startPoint x: 0, startPoint y: 0, endPoint x: 349, endPoint y: 144, distance: 377.4
click at [349, 144] on select "Draft - not available as listing has enquires Available On hold Adopted" at bounding box center [383, 149] width 112 height 13
select select "rehomed"
click at [327, 143] on select "Draft - not available as listing has enquires Available On hold Adopted" at bounding box center [383, 149] width 112 height 13
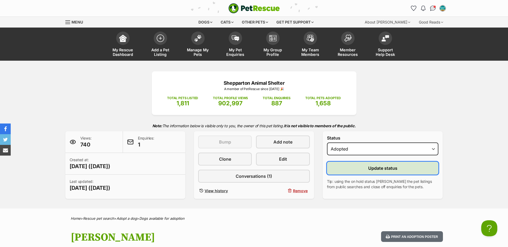
click at [349, 172] on button "Update status" at bounding box center [383, 168] width 112 height 13
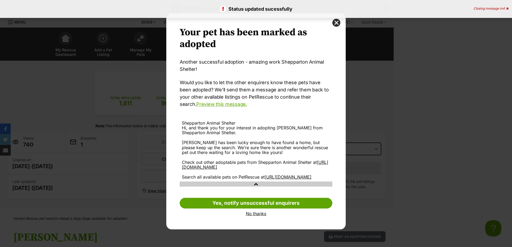
click at [247, 216] on link "No thanks" at bounding box center [256, 213] width 153 height 5
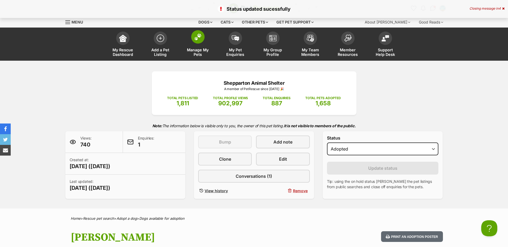
click at [201, 49] on span "Manage My Pets" at bounding box center [198, 52] width 24 height 9
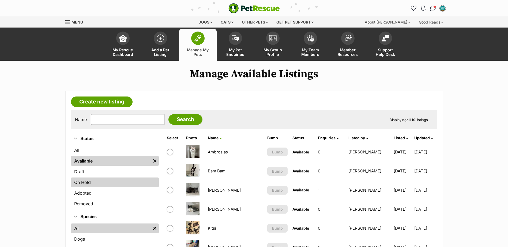
click at [91, 185] on link "On Hold" at bounding box center [115, 183] width 88 height 10
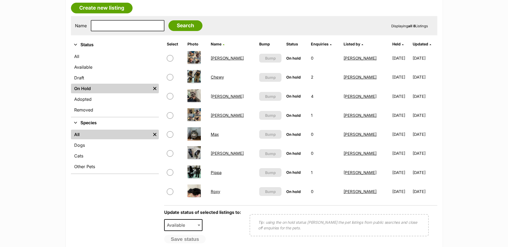
scroll to position [107, 0]
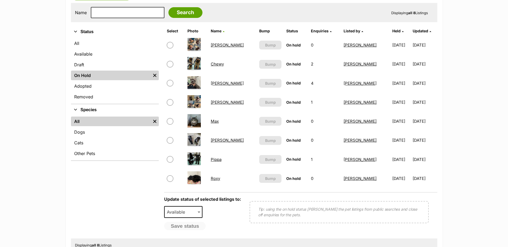
click at [218, 180] on link "Roxy" at bounding box center [215, 178] width 9 height 5
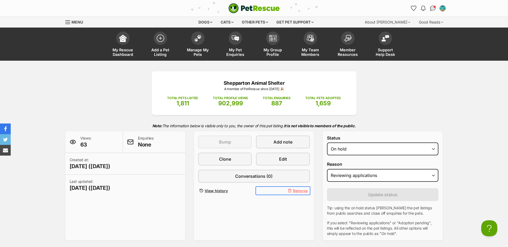
click at [295, 188] on span "Remove" at bounding box center [300, 191] width 15 height 6
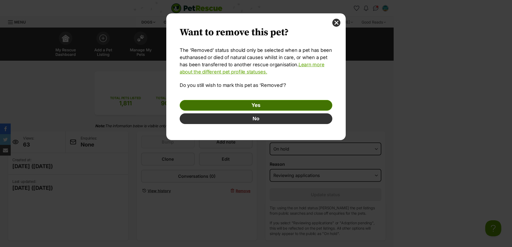
click at [267, 102] on link "Yes" at bounding box center [256, 105] width 153 height 11
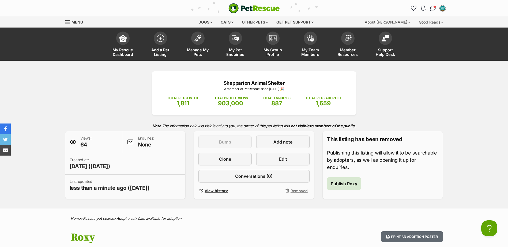
click at [210, 44] on link "Manage My Pets" at bounding box center [197, 45] width 37 height 32
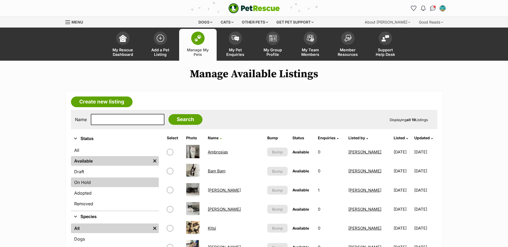
click at [108, 179] on link "On Hold" at bounding box center [115, 183] width 88 height 10
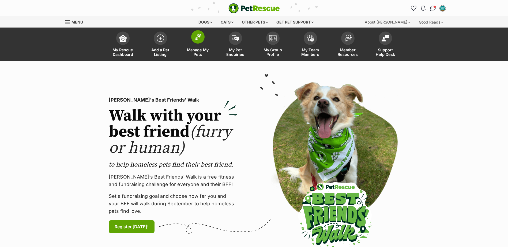
drag, startPoint x: 0, startPoint y: 0, endPoint x: 201, endPoint y: 46, distance: 205.8
click at [194, 40] on span at bounding box center [197, 36] width 13 height 13
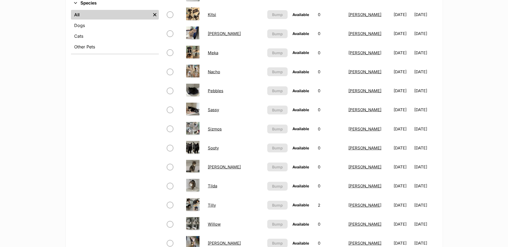
scroll to position [214, 0]
click at [217, 184] on link "Tilda" at bounding box center [212, 185] width 9 height 5
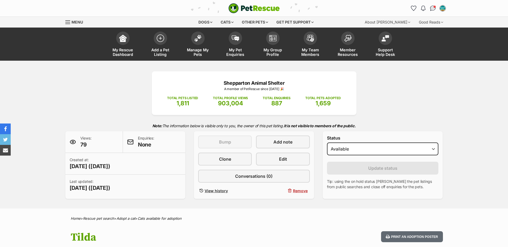
select select "rehomed"
click at [327, 143] on select "Draft Available On hold Adopted" at bounding box center [383, 149] width 112 height 13
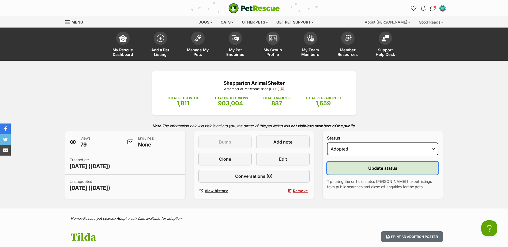
click at [364, 169] on button "Update status" at bounding box center [383, 168] width 112 height 13
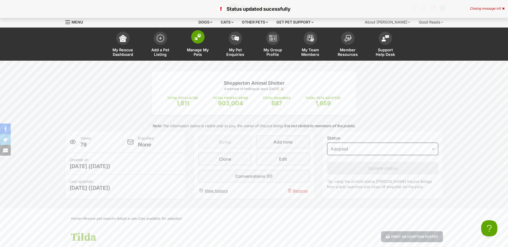
click at [204, 44] on link "Manage My Pets" at bounding box center [197, 45] width 37 height 32
